Goal: Information Seeking & Learning: Learn about a topic

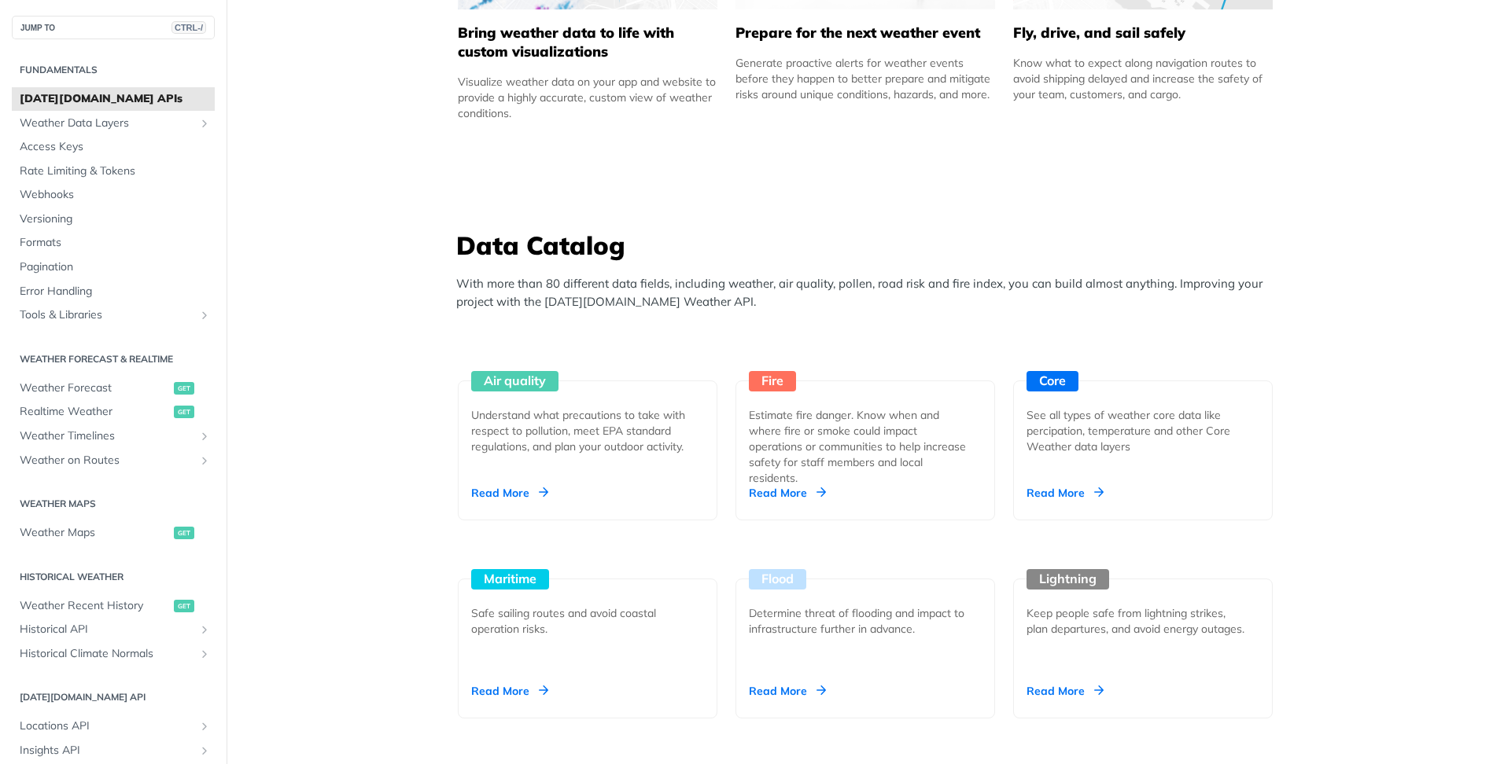
scroll to position [1494, 0]
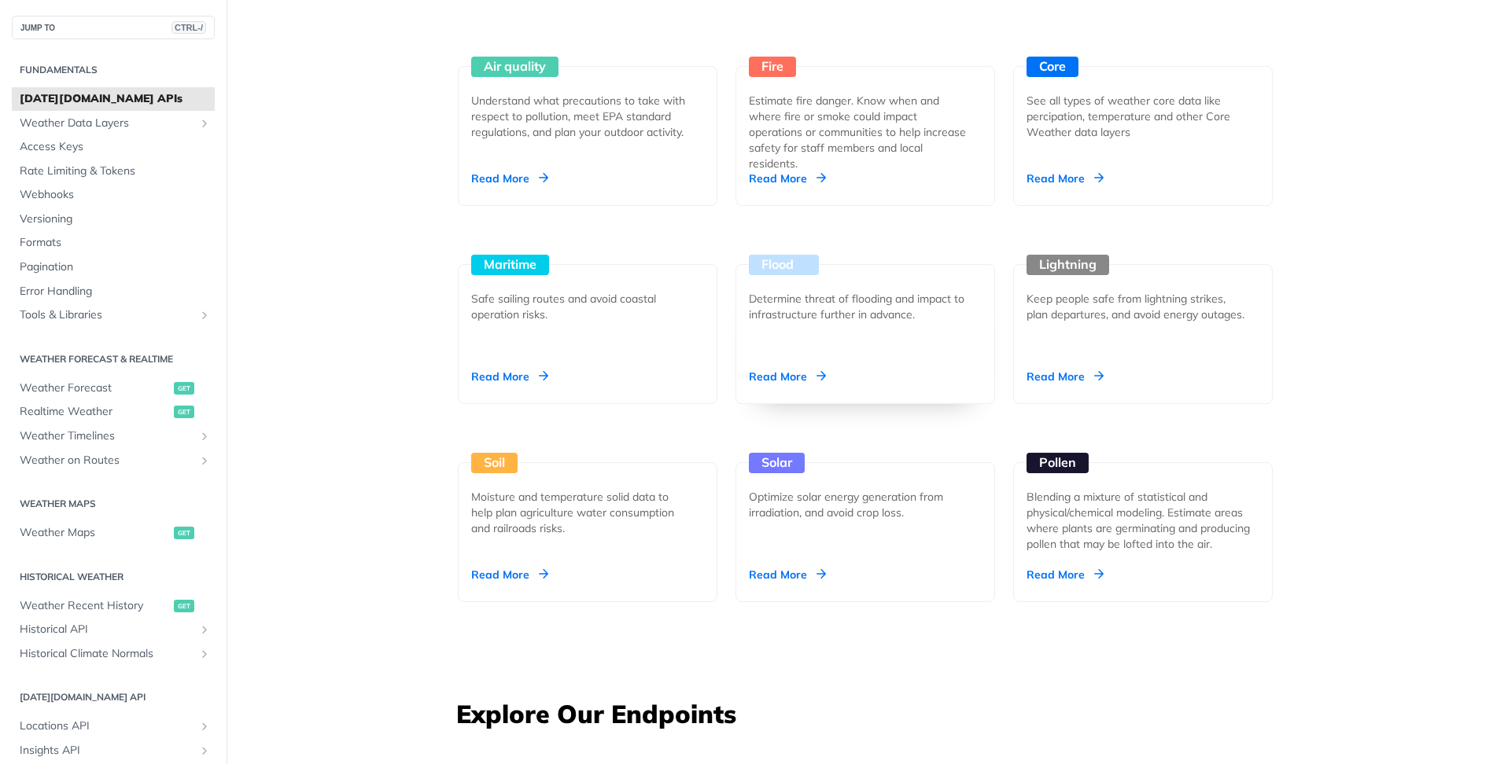
click at [776, 373] on div "Read More" at bounding box center [787, 377] width 77 height 16
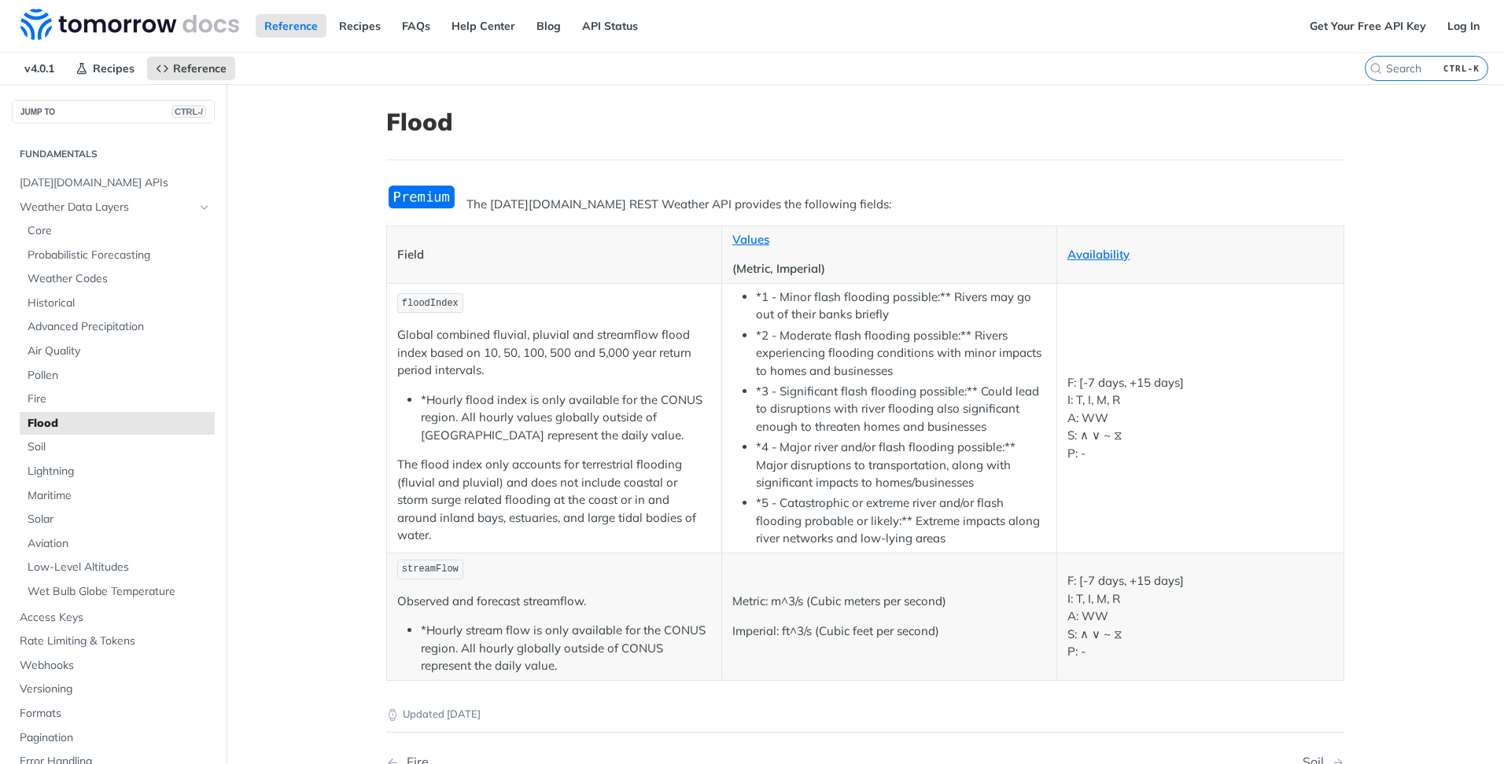
scroll to position [79, 0]
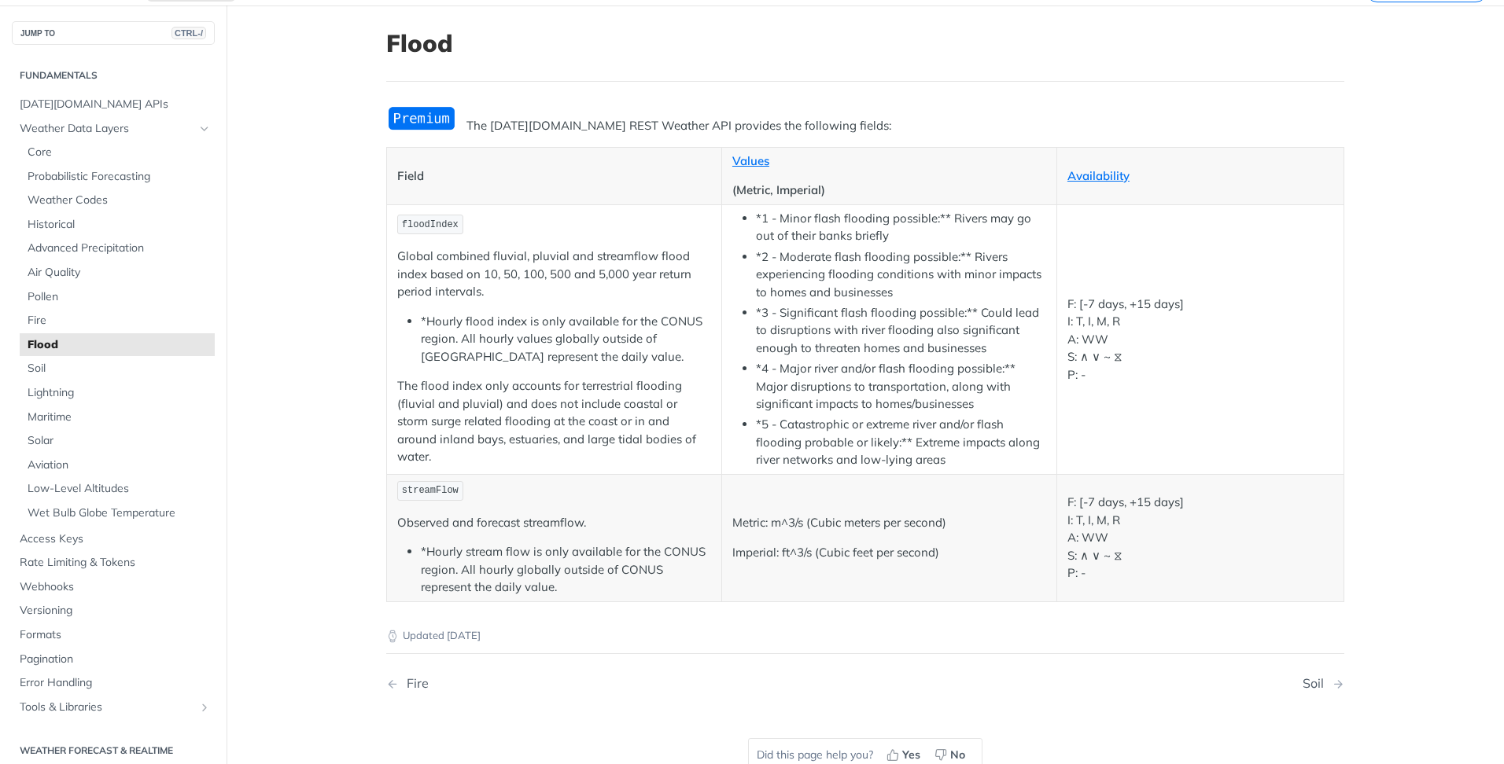
click at [1066, 409] on td "F: [-7 days, +15 days] I: T, I, M, R A: WW S: ∧ ∨ ~ ⧖ P: -" at bounding box center [1199, 339] width 287 height 270
drag, startPoint x: 1076, startPoint y: 434, endPoint x: 1074, endPoint y: 446, distance: 11.9
click at [1076, 439] on td "F: [-7 days, +15 days] I: T, I, M, R A: WW S: ∧ ∨ ~ ⧖ P: -" at bounding box center [1199, 339] width 287 height 270
click at [1074, 446] on td "F: [-7 days, +15 days] I: T, I, M, R A: WW S: ∧ ∨ ~ ⧖ P: -" at bounding box center [1199, 339] width 287 height 270
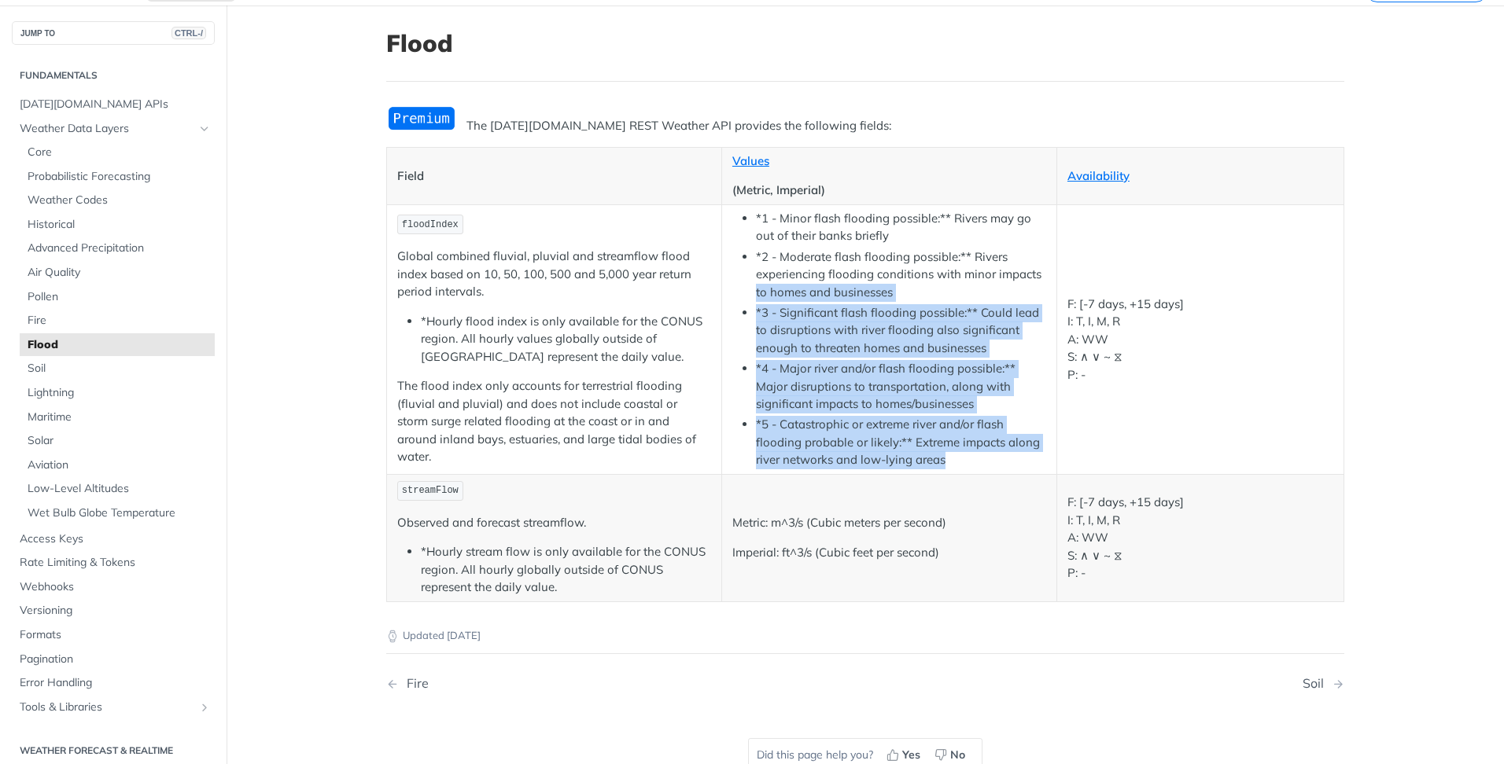
drag, startPoint x: 752, startPoint y: 297, endPoint x: 959, endPoint y: 454, distance: 259.4
click at [959, 454] on ul "*1 - Minor flash flooding possible:** Rivers may go out of their banks briefly …" at bounding box center [889, 340] width 314 height 260
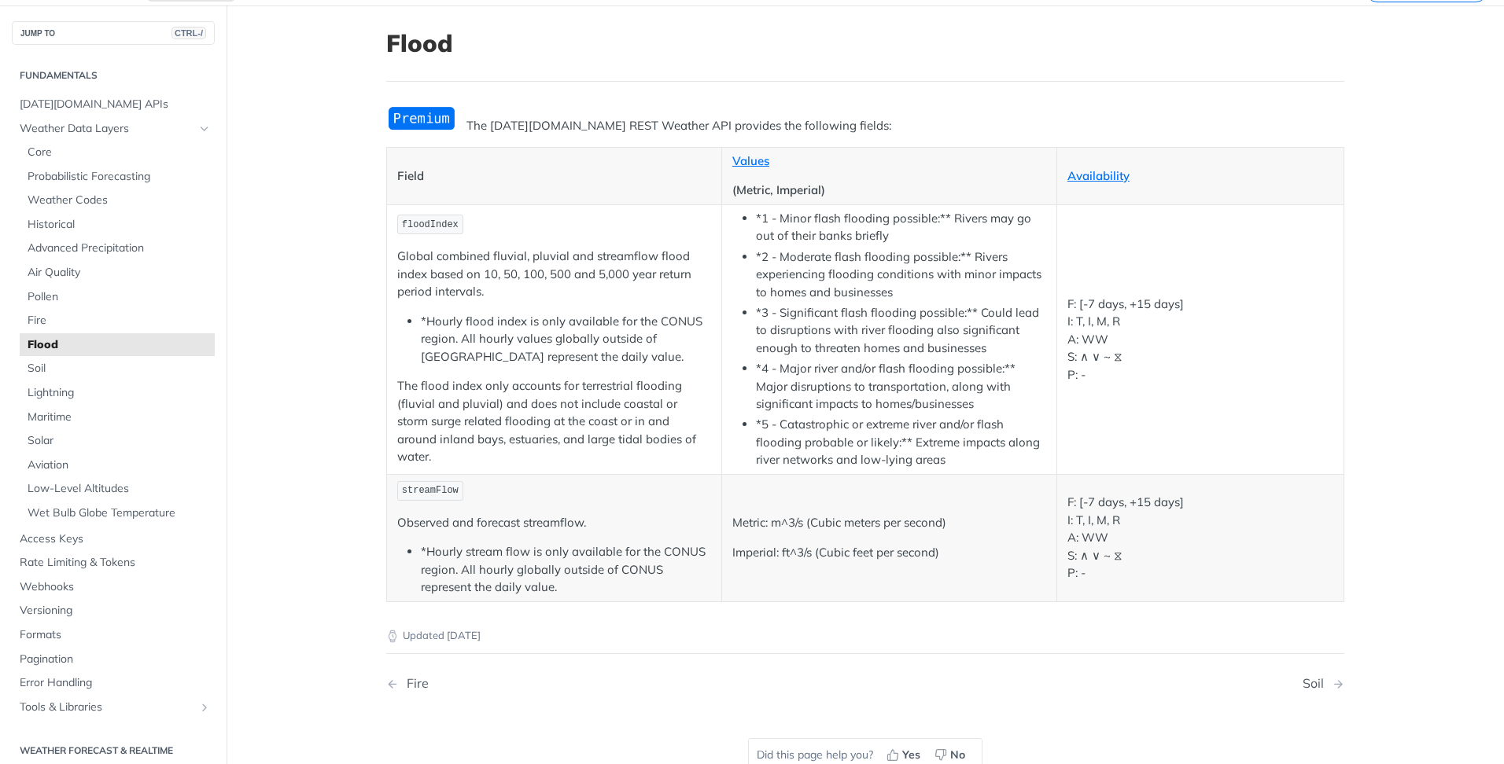
click at [412, 267] on p "Global combined fluvial, pluvial and streamflow flood index based on 10, 50, 10…" at bounding box center [554, 274] width 314 height 53
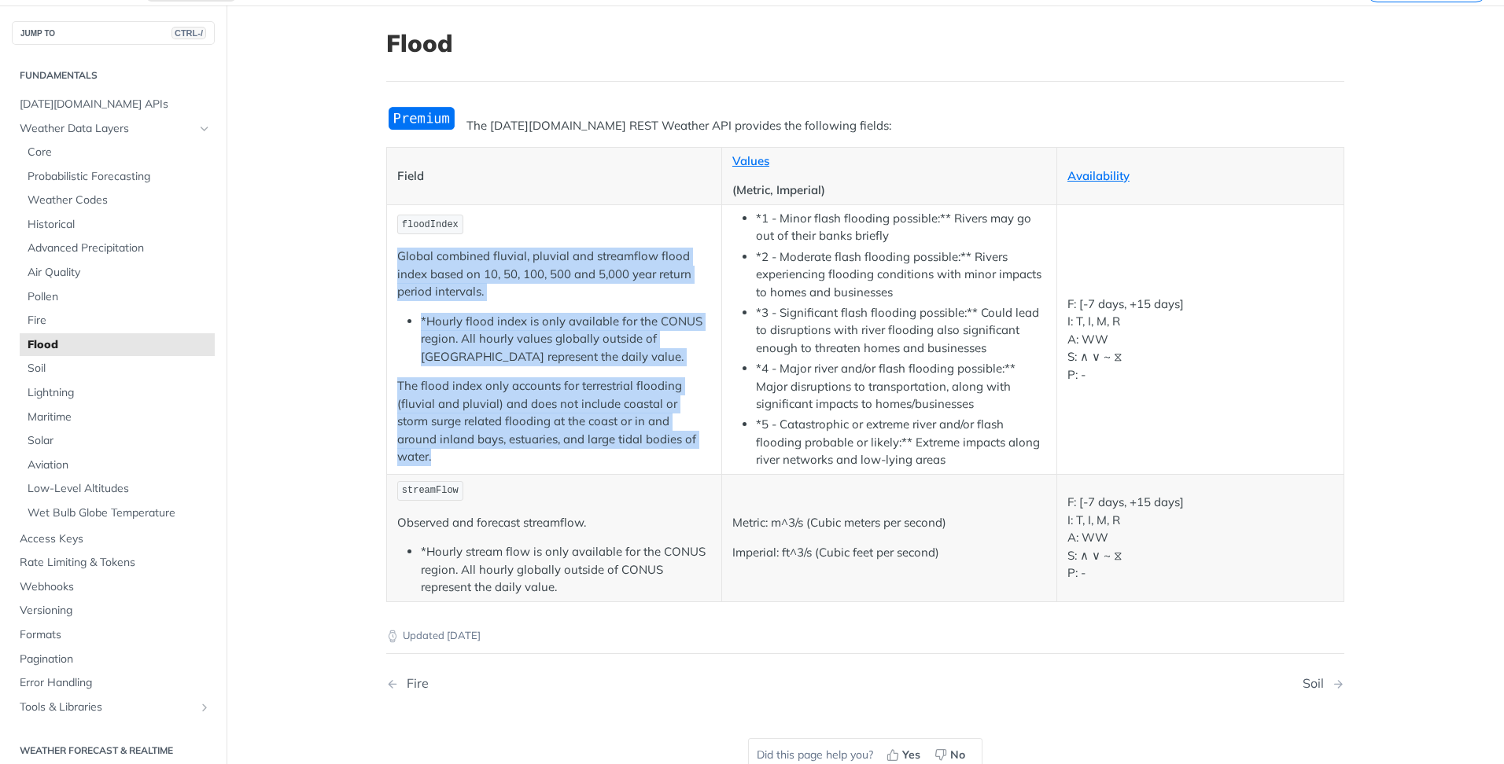
drag, startPoint x: 392, startPoint y: 267, endPoint x: 698, endPoint y: 446, distance: 354.2
click at [698, 446] on td "floodIndex Global combined fluvial, pluvial and streamflow flood index based on…" at bounding box center [554, 339] width 335 height 270
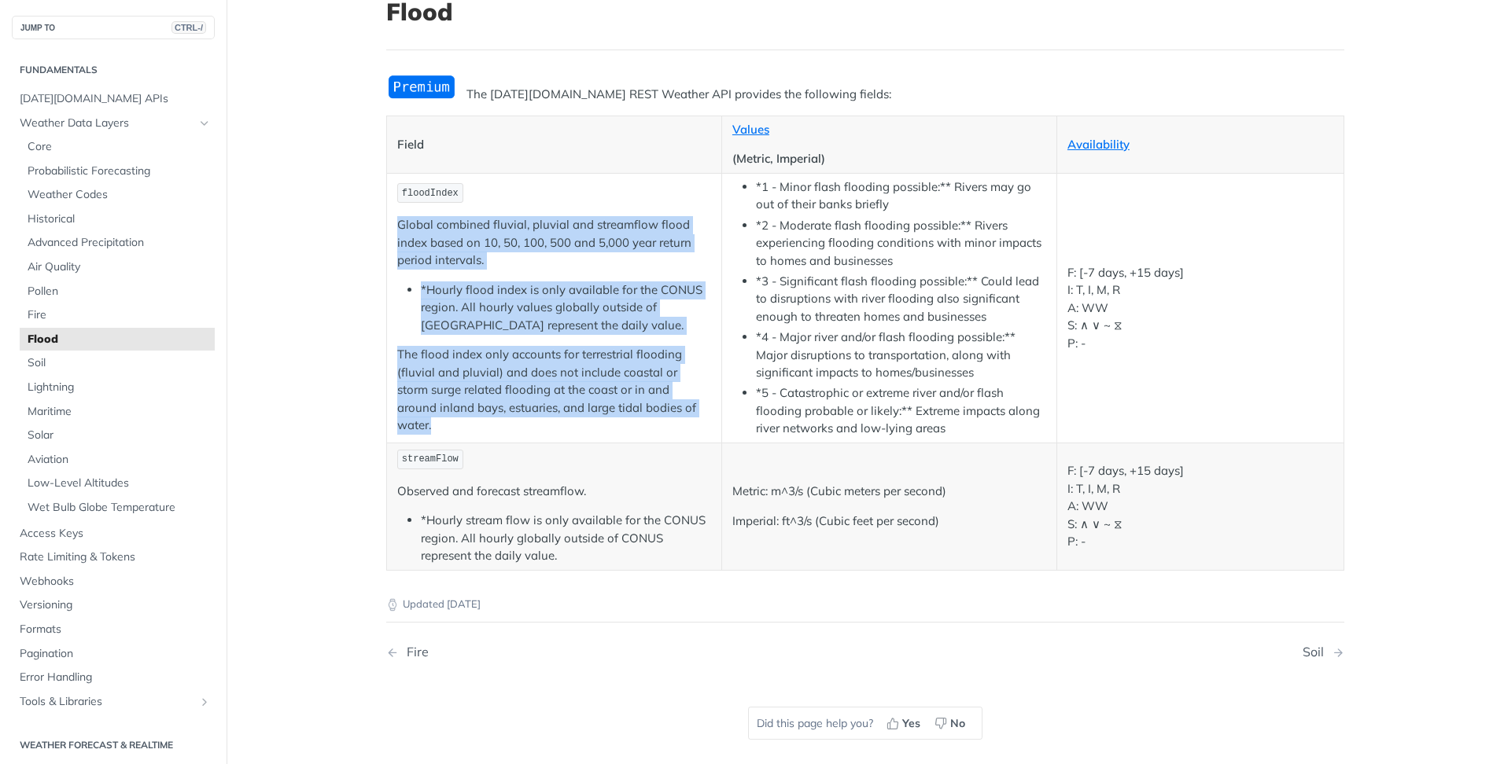
scroll to position [0, 0]
